Goal: Information Seeking & Learning: Learn about a topic

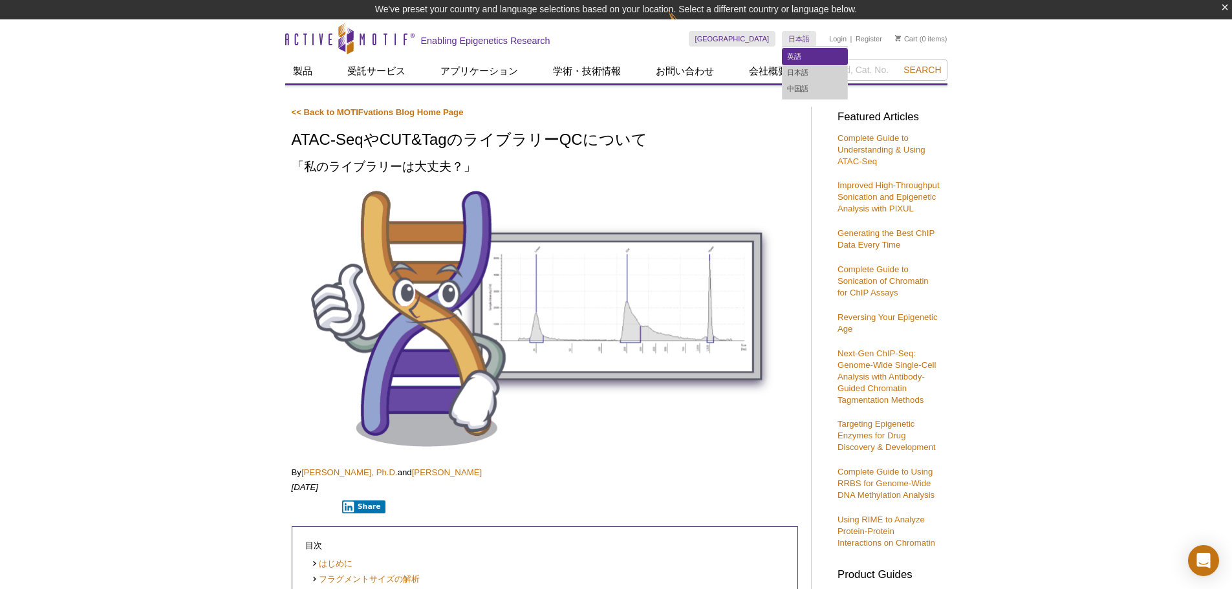
click at [790, 61] on link "英語" at bounding box center [814, 56] width 65 height 16
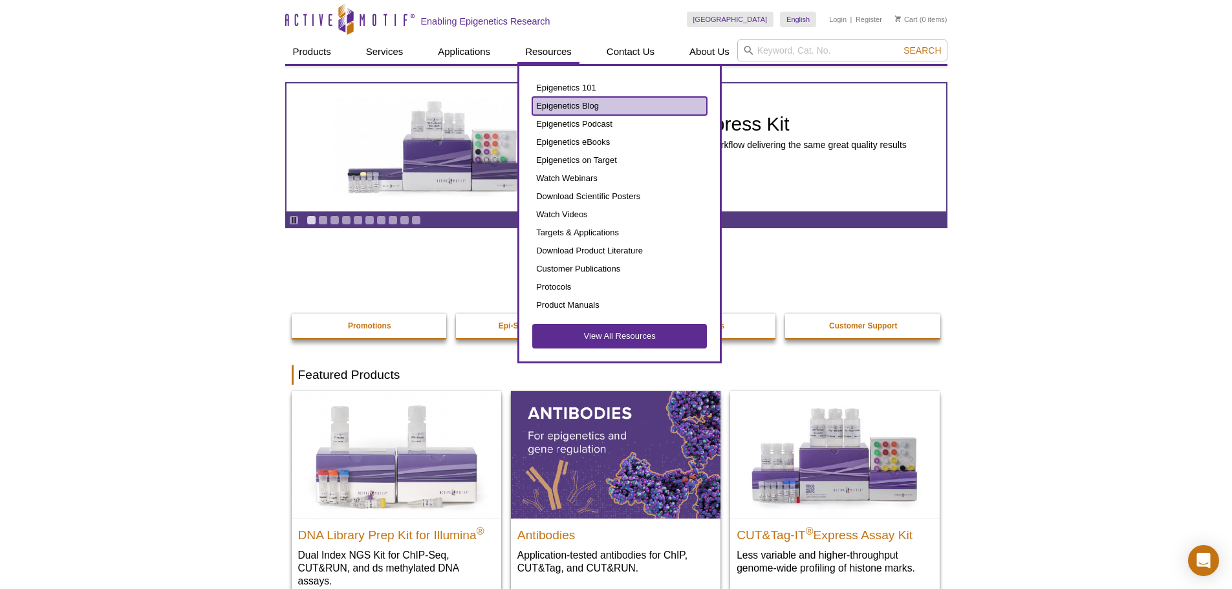
click at [580, 101] on link "Epigenetics Blog" at bounding box center [619, 106] width 175 height 18
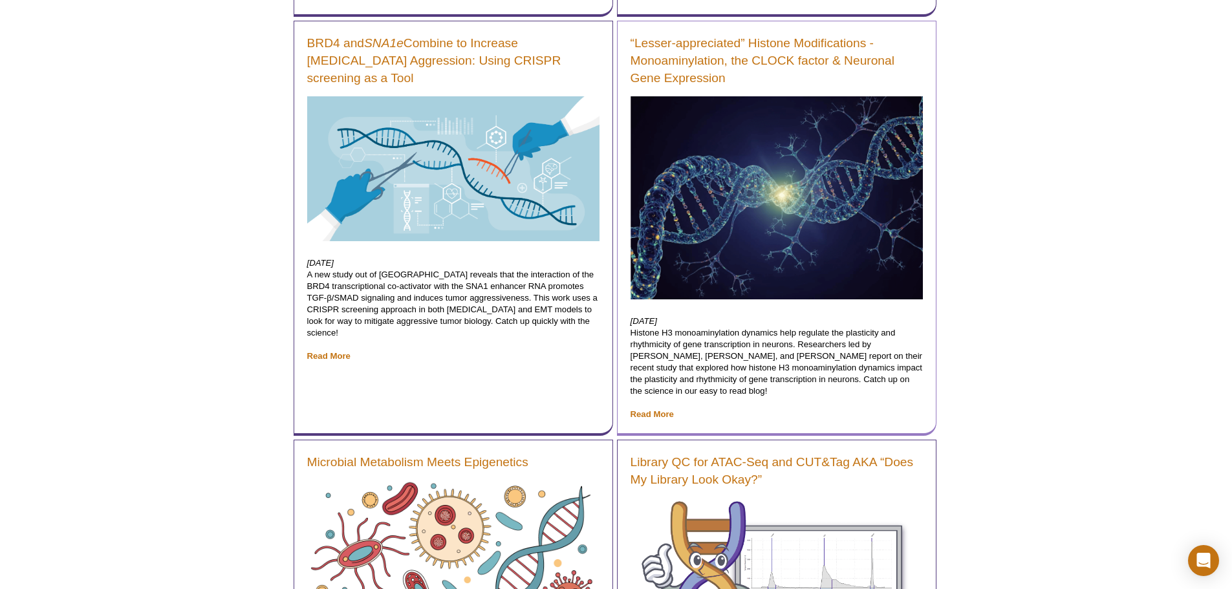
scroll to position [841, 0]
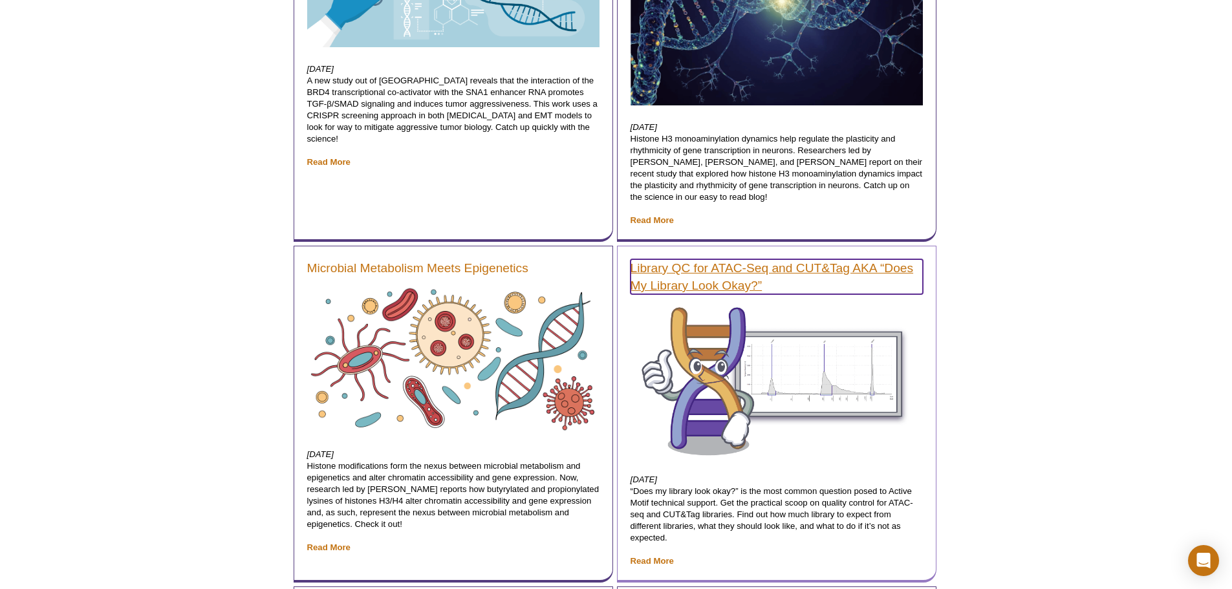
click at [698, 274] on link "Library QC for ATAC-Seq and CUT&Tag AKA “Does My Library Look Okay?”" at bounding box center [776, 276] width 292 height 35
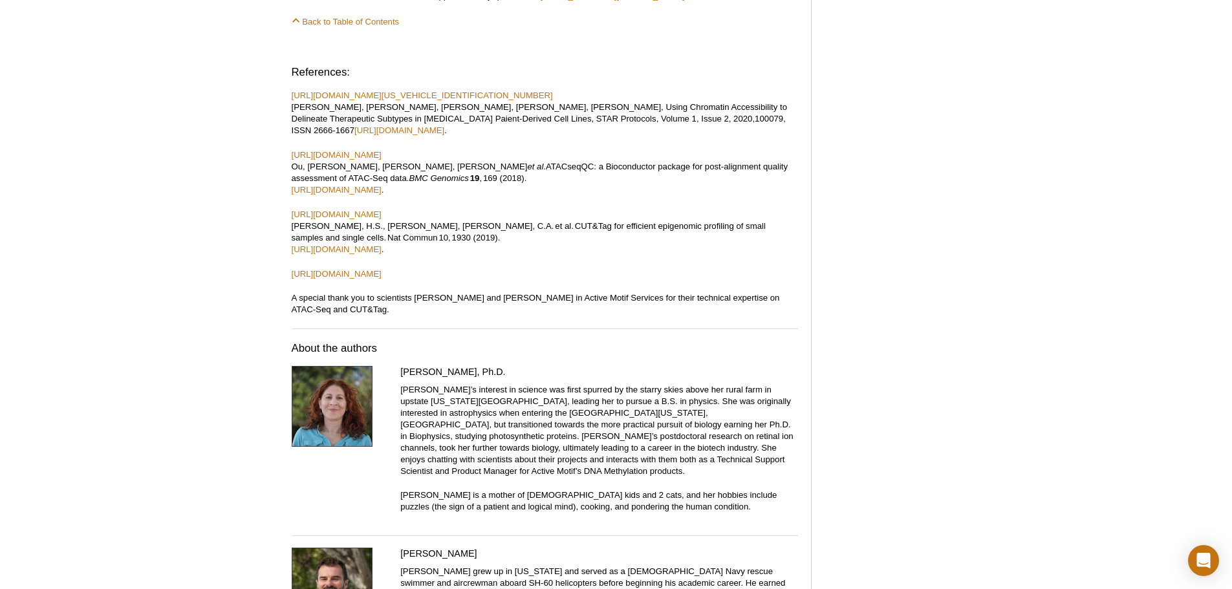
scroll to position [6658, 0]
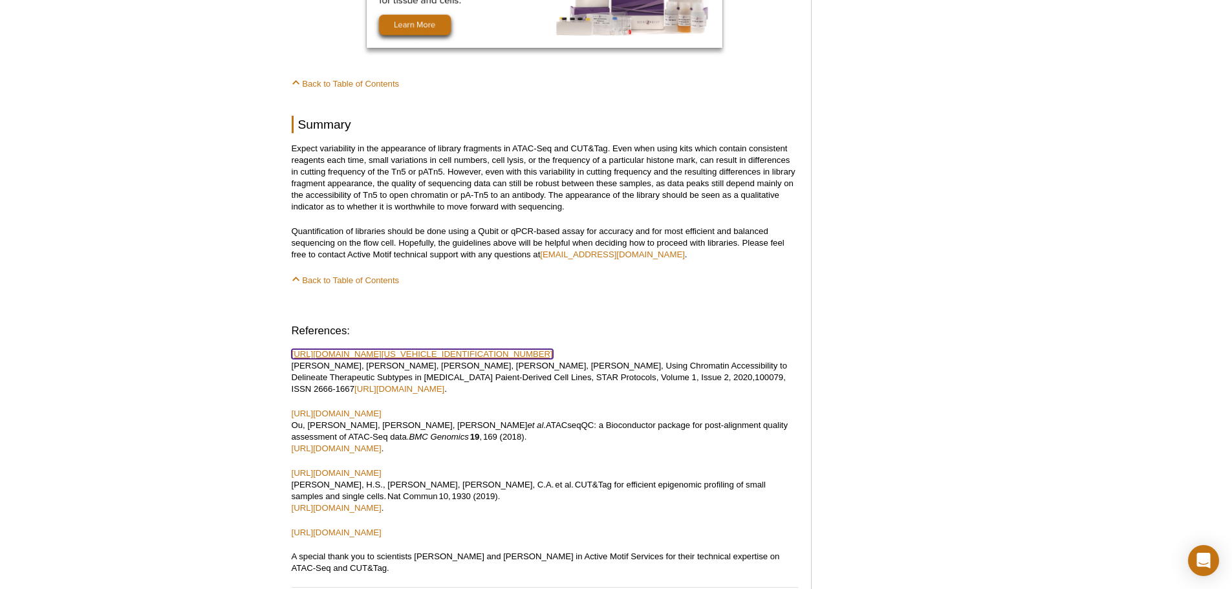
click at [532, 349] on link "[URL][DOMAIN_NAME][US_VEHICLE_IDENTIFICATION_NUMBER]" at bounding box center [422, 354] width 261 height 10
